Goal: Information Seeking & Learning: Learn about a topic

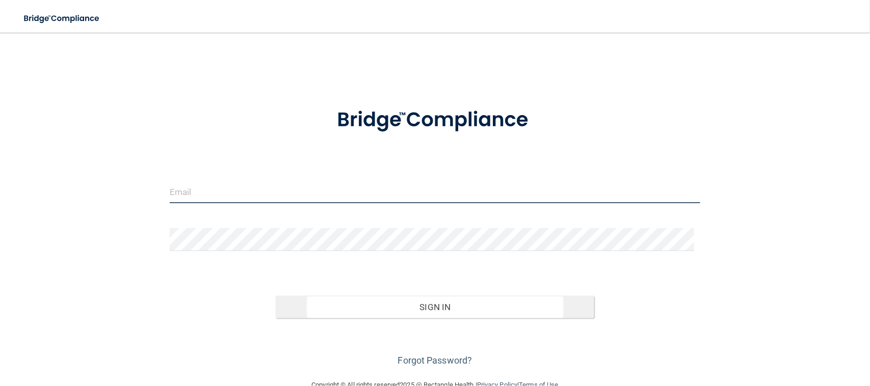
type input "[EMAIL_ADDRESS][DOMAIN_NAME]"
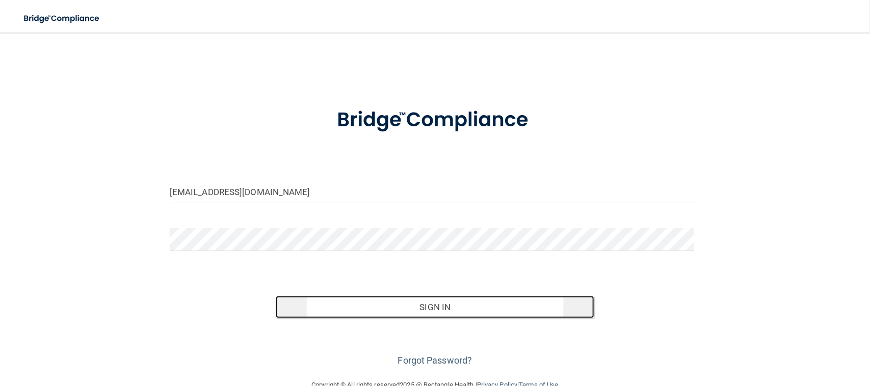
click at [450, 307] on button "Sign In" at bounding box center [435, 307] width 319 height 22
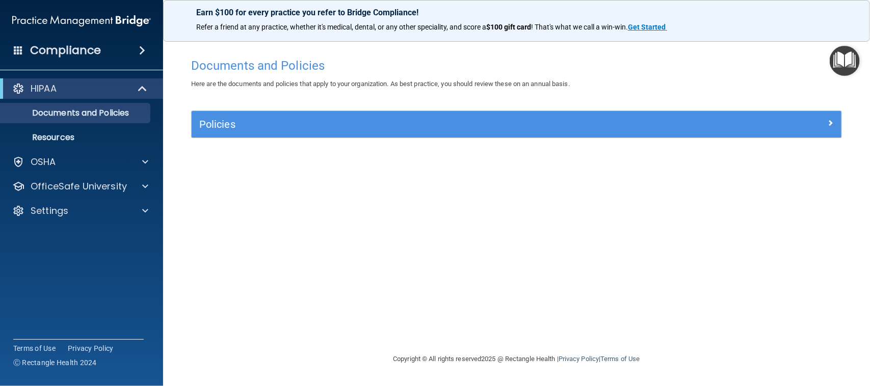
click at [841, 56] on img "Open Resource Center" at bounding box center [845, 61] width 30 height 30
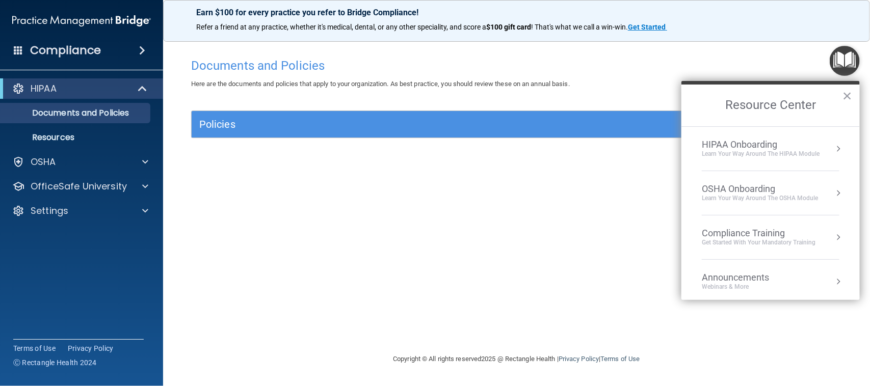
click at [742, 236] on div "Compliance Training" at bounding box center [759, 233] width 114 height 11
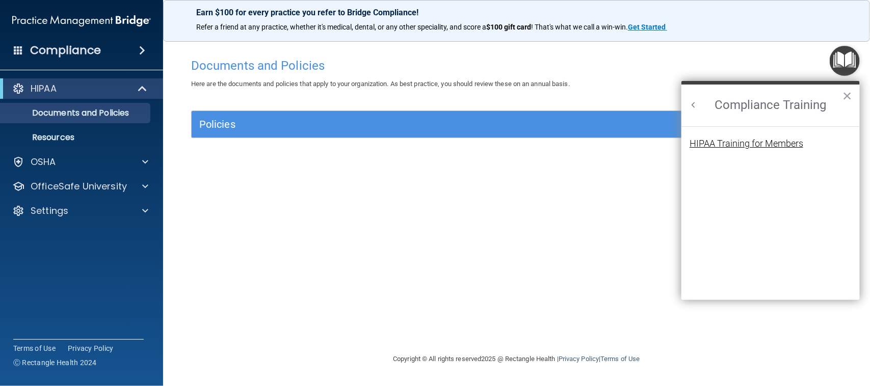
click at [737, 141] on div "HIPAA Training for Members" at bounding box center [747, 143] width 114 height 9
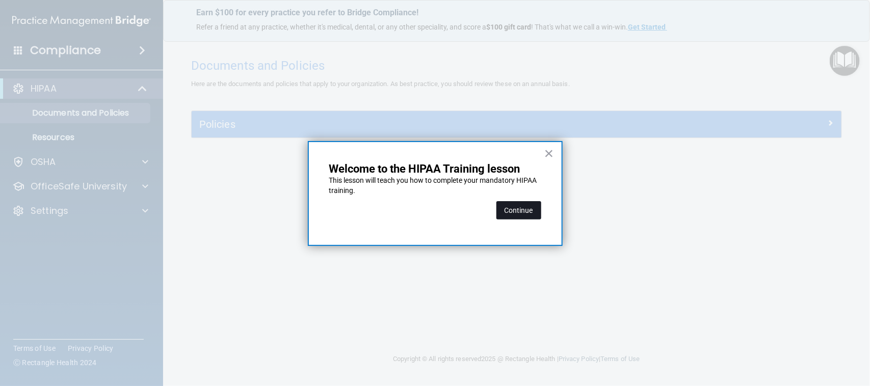
click at [511, 207] on button "Continue" at bounding box center [519, 210] width 45 height 18
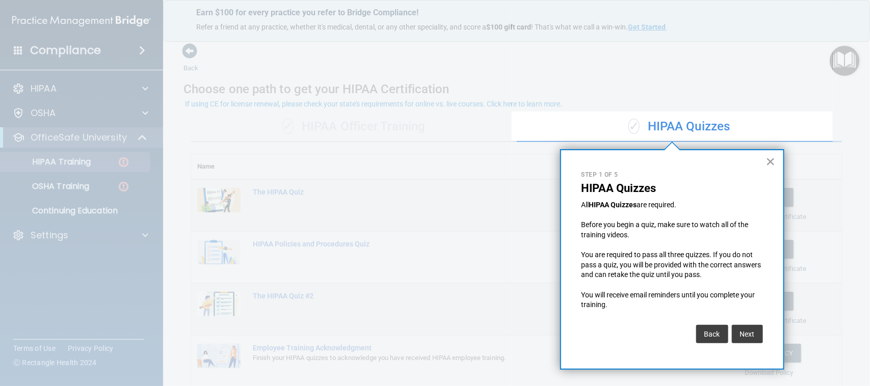
click at [770, 166] on button "×" at bounding box center [771, 161] width 10 height 16
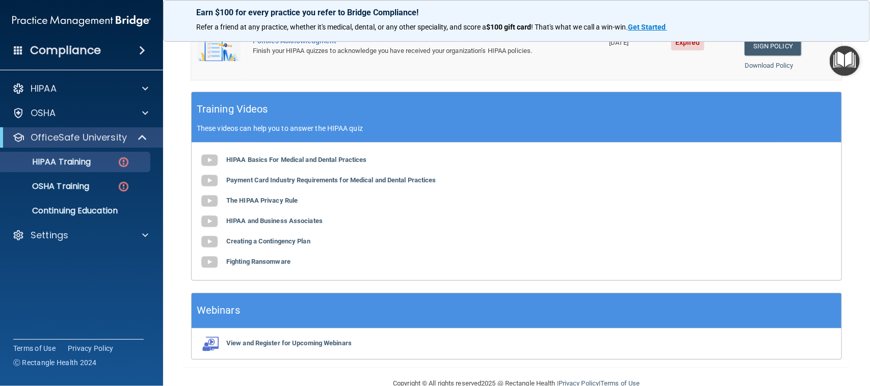
scroll to position [381, 0]
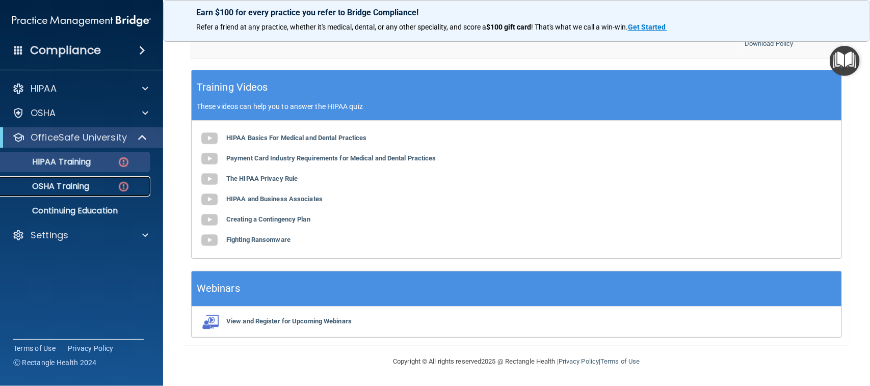
click at [83, 188] on p "OSHA Training" at bounding box center [48, 186] width 83 height 10
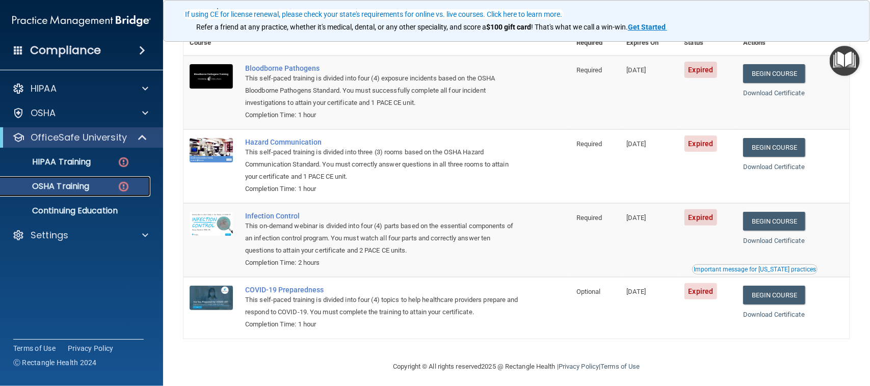
scroll to position [95, 0]
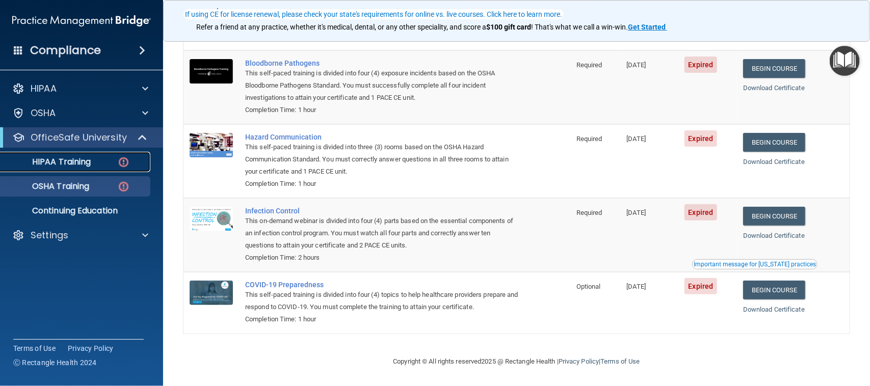
click at [69, 162] on p "HIPAA Training" at bounding box center [49, 162] width 84 height 10
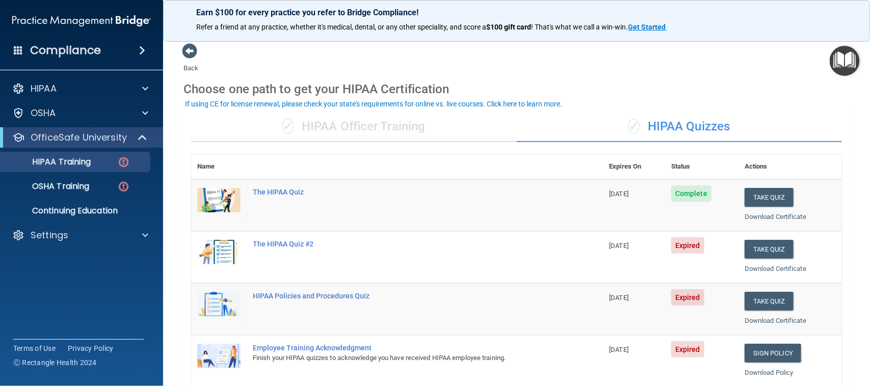
click at [731, 77] on div "Choose one path to get your HIPAA Certification" at bounding box center [517, 89] width 666 height 30
